Goal: Use online tool/utility: Utilize a website feature to perform a specific function

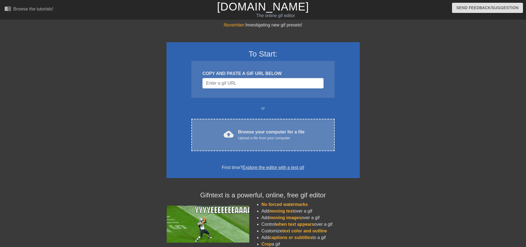
click at [242, 137] on div "Upload a file from your computer" at bounding box center [271, 139] width 67 height 6
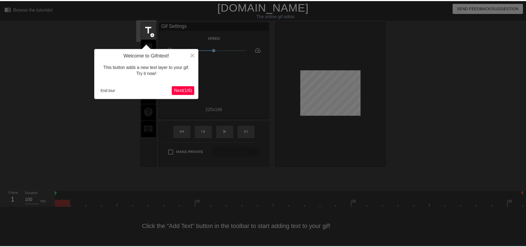
scroll to position [3, 0]
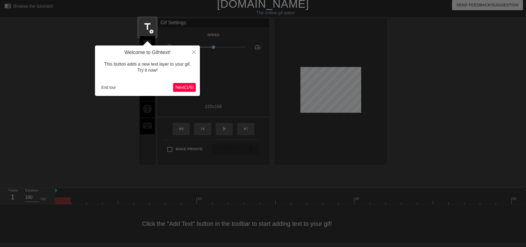
click at [182, 87] on span "Next ( 1 / 6 )" at bounding box center [184, 87] width 18 height 5
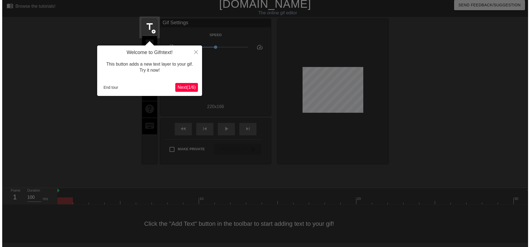
scroll to position [0, 0]
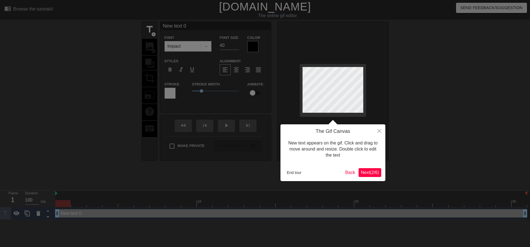
click at [367, 170] on span "Next ( 2 / 6 )" at bounding box center [370, 172] width 18 height 5
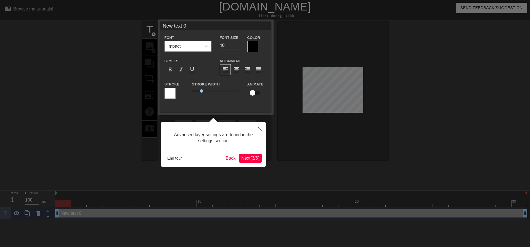
click at [239, 158] on button "Next ( 3 / 6 )" at bounding box center [250, 158] width 23 height 9
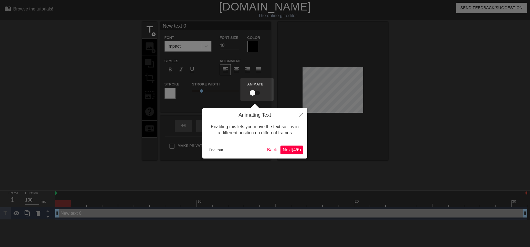
click at [285, 146] on button "Next ( 4 / 6 )" at bounding box center [291, 150] width 23 height 9
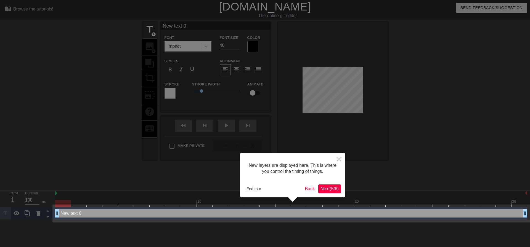
click at [329, 190] on span "Next ( 5 / 6 )" at bounding box center [330, 189] width 18 height 5
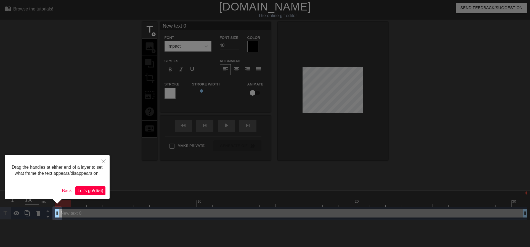
click at [79, 190] on span "Let's go! ( 6 / 6 )" at bounding box center [91, 191] width 26 height 5
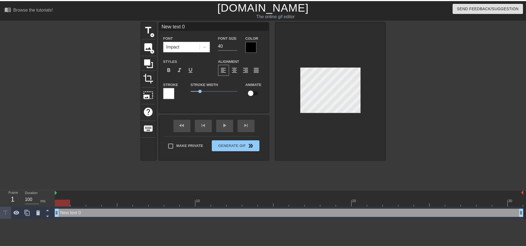
scroll to position [1, 1]
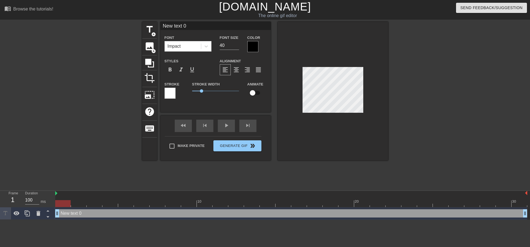
click at [344, 30] on div at bounding box center [333, 91] width 110 height 139
click at [146, 43] on span "image" at bounding box center [149, 46] width 10 height 10
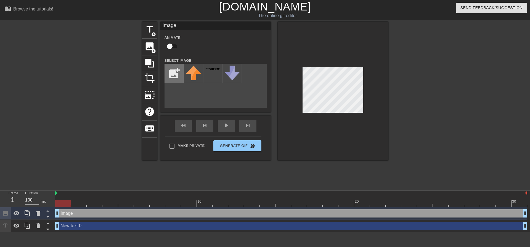
click at [178, 78] on input "file" at bounding box center [174, 73] width 19 height 19
type input "C:\fakepath\Screenshot_2025-08-13_122624-removebg-preview.png"
click at [193, 71] on img at bounding box center [193, 69] width 15 height 6
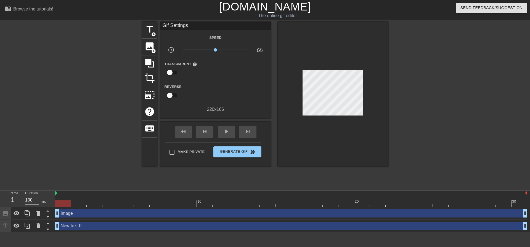
click at [325, 141] on div at bounding box center [333, 94] width 110 height 145
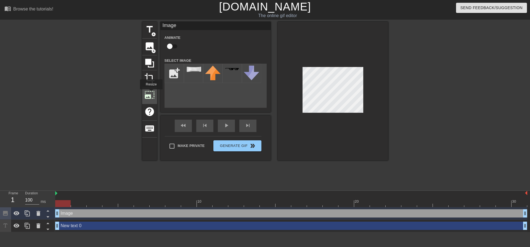
click at [151, 93] on span "photo_size_select_large" at bounding box center [149, 95] width 10 height 10
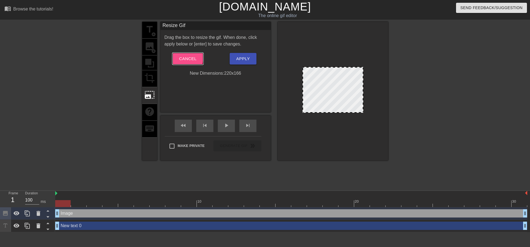
click at [180, 57] on span "Cancel" at bounding box center [187, 58] width 17 height 7
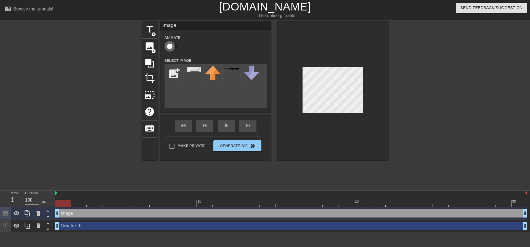
click at [174, 45] on input "checkbox" at bounding box center [169, 46] width 31 height 10
click at [176, 48] on input "checkbox" at bounding box center [174, 46] width 31 height 10
checkbox input "false"
click at [330, 7] on div "menu_book Browse the tutorials! [DOMAIN_NAME] The online gif editor Send Feedba…" at bounding box center [265, 116] width 530 height 232
click at [392, 52] on div "title add_circle image add_circle crop photo_size_select_large help keyboard Im…" at bounding box center [265, 105] width 530 height 166
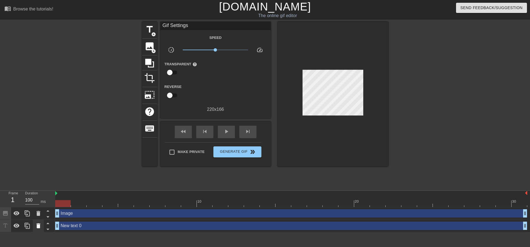
click at [39, 225] on icon at bounding box center [38, 226] width 4 height 5
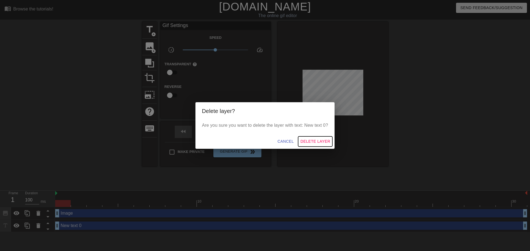
click at [316, 139] on span "Delete Layer" at bounding box center [315, 141] width 30 height 7
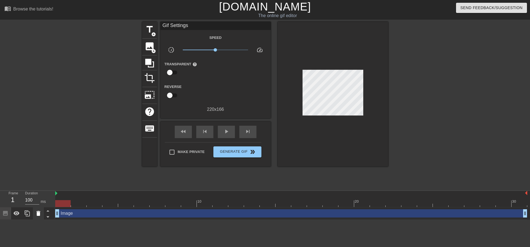
click at [40, 212] on icon at bounding box center [38, 213] width 7 height 7
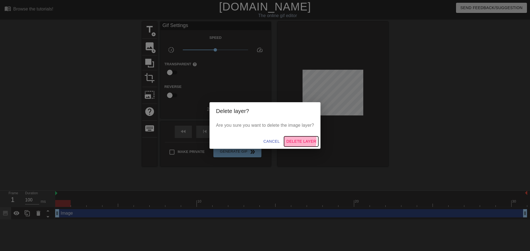
click at [290, 141] on span "Delete Layer" at bounding box center [301, 141] width 30 height 7
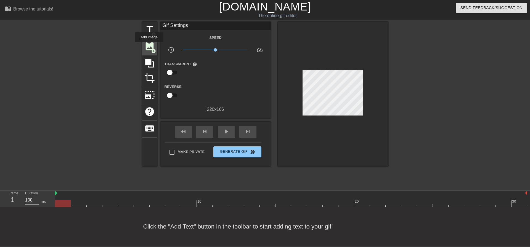
click at [149, 46] on span "image" at bounding box center [149, 46] width 10 height 10
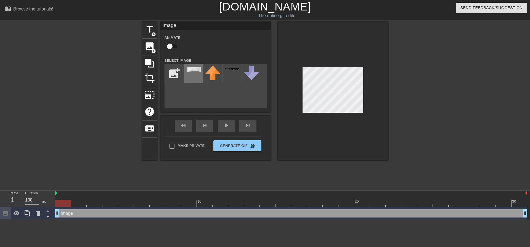
click at [190, 68] on img at bounding box center [193, 69] width 15 height 6
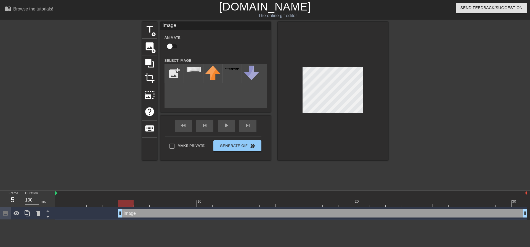
drag, startPoint x: 57, startPoint y: 213, endPoint x: 128, endPoint y: 215, distance: 70.7
click at [58, 193] on div at bounding box center [291, 194] width 472 height 6
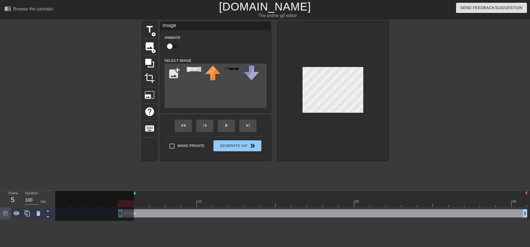
drag, startPoint x: 56, startPoint y: 194, endPoint x: 135, endPoint y: 204, distance: 79.3
click at [135, 204] on div "10 20 30" at bounding box center [291, 199] width 472 height 16
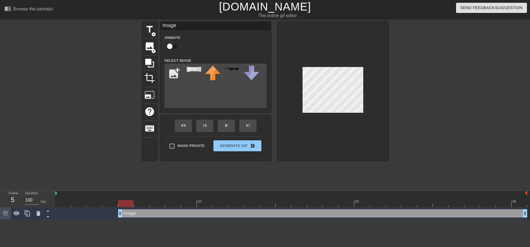
drag, startPoint x: 134, startPoint y: 195, endPoint x: 31, endPoint y: 194, distance: 102.7
click at [31, 194] on div "Frame 5 Duration 100 ms 10 20 30 Image drag_handle drag_handle" at bounding box center [265, 205] width 530 height 29
drag, startPoint x: 121, startPoint y: 215, endPoint x: 201, endPoint y: 219, distance: 80.7
click at [201, 219] on div "Image drag_handle drag_handle" at bounding box center [291, 214] width 472 height 12
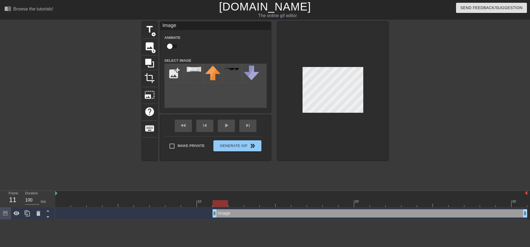
drag, startPoint x: 199, startPoint y: 214, endPoint x: 211, endPoint y: 214, distance: 11.6
click at [211, 214] on div "Image drag_handle drag_handle" at bounding box center [291, 214] width 472 height 8
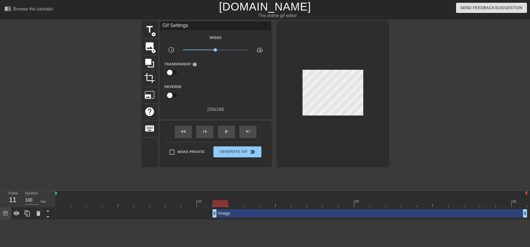
click at [363, 86] on div at bounding box center [333, 94] width 110 height 145
click at [389, 84] on div "title add_circle image add_circle crop photo_size_select_large help keyboard Gi…" at bounding box center [265, 105] width 530 height 166
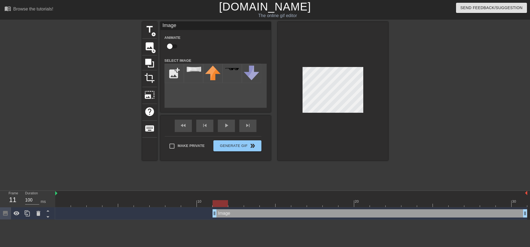
click at [368, 86] on div at bounding box center [333, 91] width 110 height 139
click at [372, 89] on div at bounding box center [333, 91] width 110 height 139
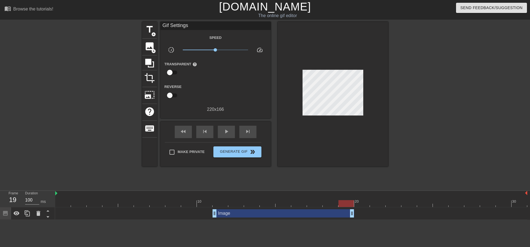
drag, startPoint x: 524, startPoint y: 215, endPoint x: 358, endPoint y: 234, distance: 167.6
click at [358, 220] on html "menu_book Browse the tutorials! [DOMAIN_NAME] The online gif editor Send Feedba…" at bounding box center [265, 110] width 530 height 220
drag, startPoint x: 350, startPoint y: 211, endPoint x: 371, endPoint y: 214, distance: 21.5
click at [371, 214] on div "Image drag_handle drag_handle" at bounding box center [291, 214] width 472 height 8
click at [378, 212] on div "Image drag_handle drag_handle" at bounding box center [291, 214] width 472 height 8
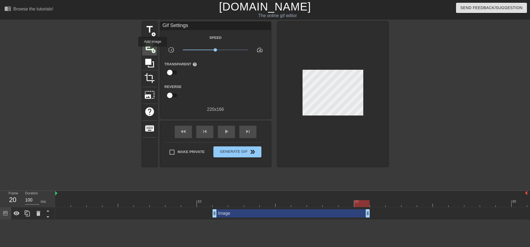
click at [153, 51] on span "add_circle" at bounding box center [153, 51] width 5 height 5
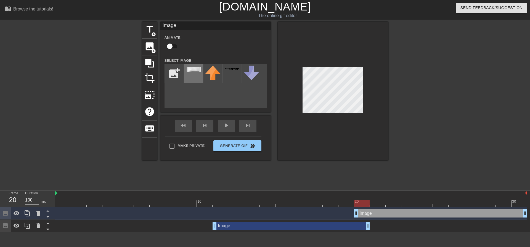
click at [189, 69] on img at bounding box center [193, 69] width 15 height 6
drag, startPoint x: 357, startPoint y: 213, endPoint x: 369, endPoint y: 214, distance: 11.1
click at [369, 214] on div "Image drag_handle drag_handle" at bounding box center [291, 214] width 472 height 8
click at [387, 103] on div at bounding box center [333, 91] width 110 height 139
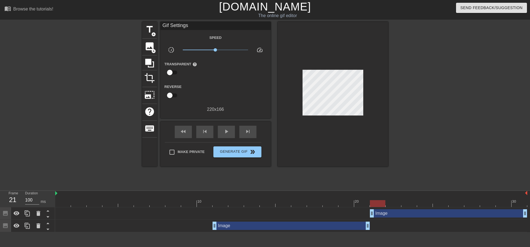
click at [108, 198] on div at bounding box center [110, 200] width 16 height 7
click at [78, 202] on div at bounding box center [291, 203] width 472 height 7
click at [68, 200] on div at bounding box center [291, 203] width 472 height 7
click at [151, 52] on div "image add_circle" at bounding box center [149, 47] width 15 height 17
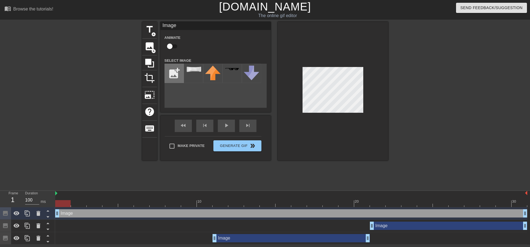
click at [179, 73] on input "file" at bounding box center [174, 73] width 19 height 19
type input "C:\fakepath\1b34847f8ef44b608d289a88650d75e4-removebg-preview.png"
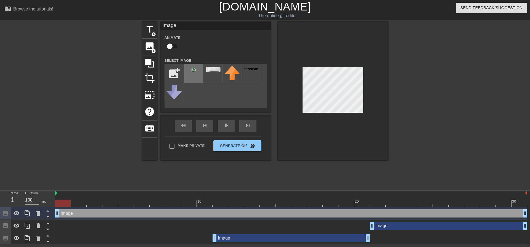
click at [198, 74] on img at bounding box center [193, 70] width 15 height 9
click at [457, 122] on div at bounding box center [436, 105] width 83 height 166
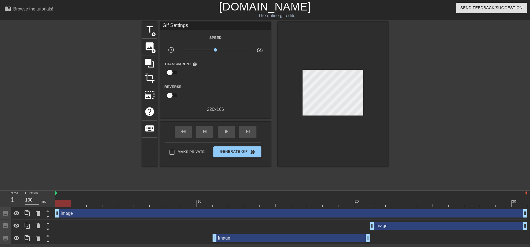
click at [148, 216] on div "Image drag_handle drag_handle" at bounding box center [291, 214] width 472 height 8
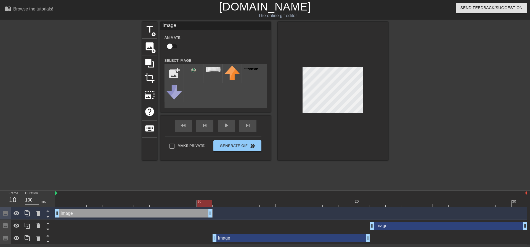
drag, startPoint x: 525, startPoint y: 214, endPoint x: 210, endPoint y: 217, distance: 315.3
click at [150, 51] on div "image add_circle" at bounding box center [149, 47] width 15 height 17
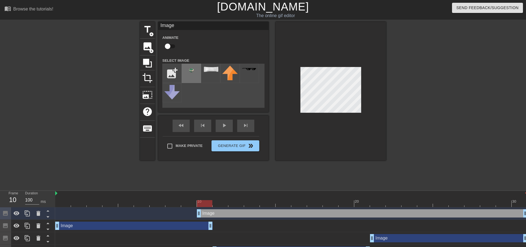
click at [193, 66] on img at bounding box center [191, 70] width 15 height 9
drag, startPoint x: 200, startPoint y: 216, endPoint x: 211, endPoint y: 216, distance: 11.0
click at [211, 216] on div "Image drag_handle drag_handle" at bounding box center [291, 214] width 472 height 8
drag, startPoint x: 222, startPoint y: 205, endPoint x: 379, endPoint y: 209, distance: 157.1
click at [379, 209] on div "10 20 30 Image drag_handle drag_handle Image drag_handle drag_handle Image drag…" at bounding box center [290, 224] width 471 height 66
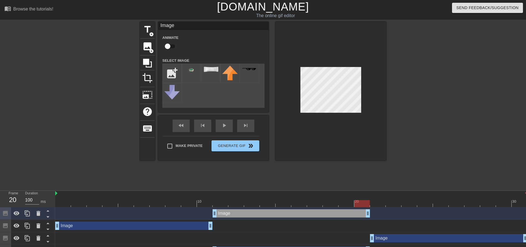
drag, startPoint x: 525, startPoint y: 213, endPoint x: 371, endPoint y: 214, distance: 153.5
click at [371, 214] on div "Image drag_handle drag_handle" at bounding box center [291, 214] width 472 height 8
drag, startPoint x: 362, startPoint y: 202, endPoint x: 373, endPoint y: 203, distance: 10.8
click at [373, 203] on div at bounding box center [377, 203] width 15 height 7
click at [378, 201] on div at bounding box center [377, 203] width 15 height 7
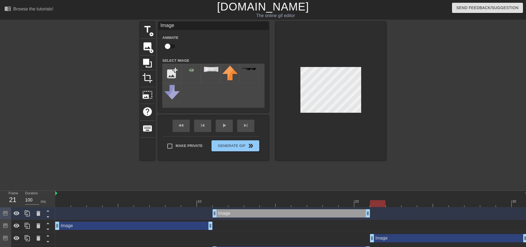
click at [388, 234] on div "Image drag_handle drag_handle" at bounding box center [448, 238] width 157 height 8
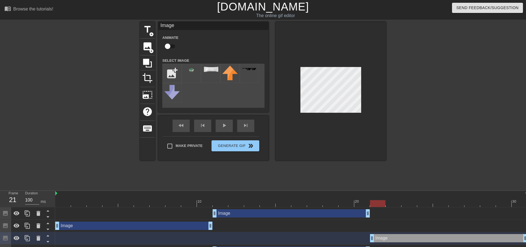
drag, startPoint x: 382, startPoint y: 202, endPoint x: 372, endPoint y: 201, distance: 9.7
click at [372, 201] on div at bounding box center [377, 203] width 15 height 7
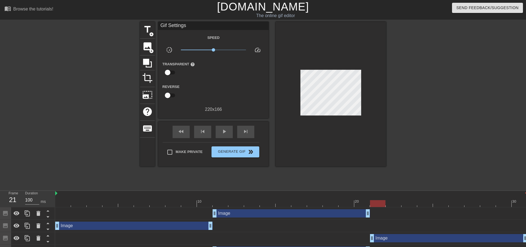
click at [370, 123] on div at bounding box center [331, 94] width 110 height 145
drag, startPoint x: 378, startPoint y: 204, endPoint x: 92, endPoint y: 191, distance: 285.7
click at [94, 191] on div "10 20 30" at bounding box center [291, 199] width 472 height 16
drag, startPoint x: 99, startPoint y: 204, endPoint x: 68, endPoint y: 203, distance: 31.5
click at [73, 202] on div at bounding box center [78, 203] width 15 height 7
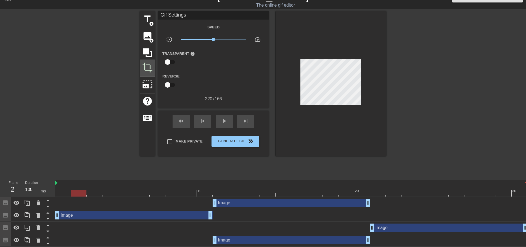
scroll to position [11, 0]
click at [234, 143] on span "Generate Gif double_arrow" at bounding box center [235, 141] width 43 height 7
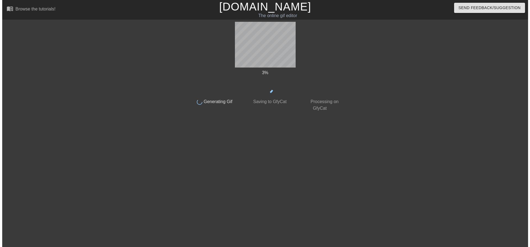
scroll to position [0, 0]
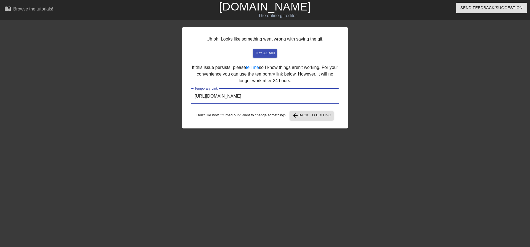
click at [249, 101] on input "[URL][DOMAIN_NAME]" at bounding box center [265, 96] width 149 height 15
click at [268, 54] on span "try again" at bounding box center [265, 53] width 20 height 6
